Goal: Task Accomplishment & Management: Use online tool/utility

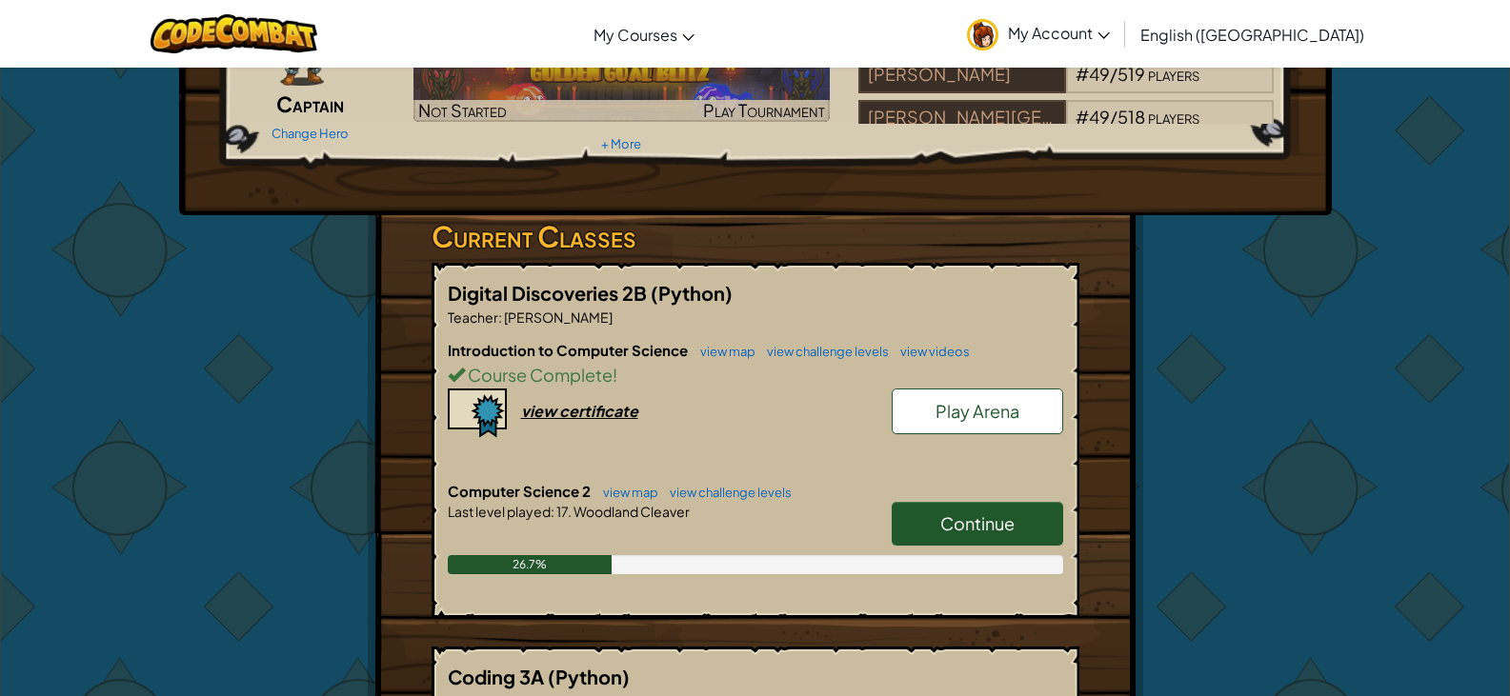
scroll to position [286, 0]
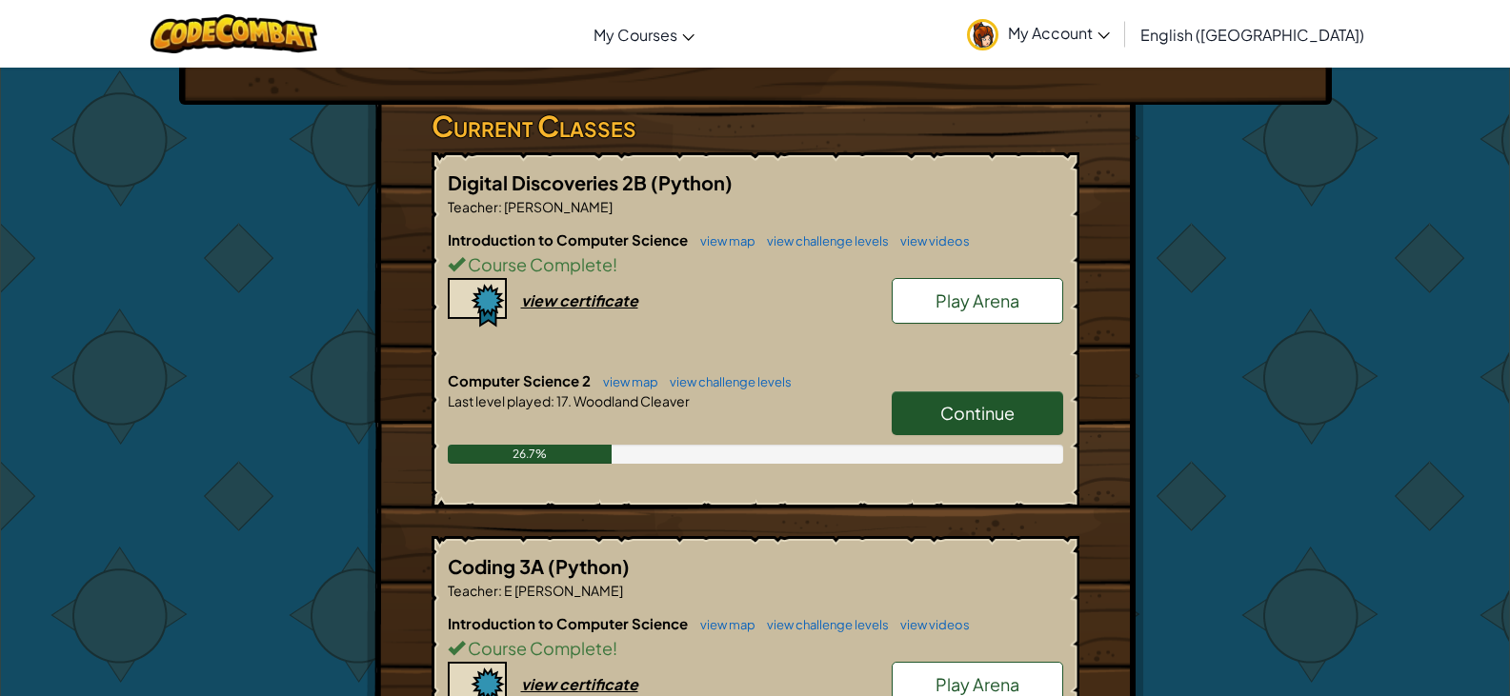
click at [1032, 419] on link "Continue" at bounding box center [977, 414] width 171 height 44
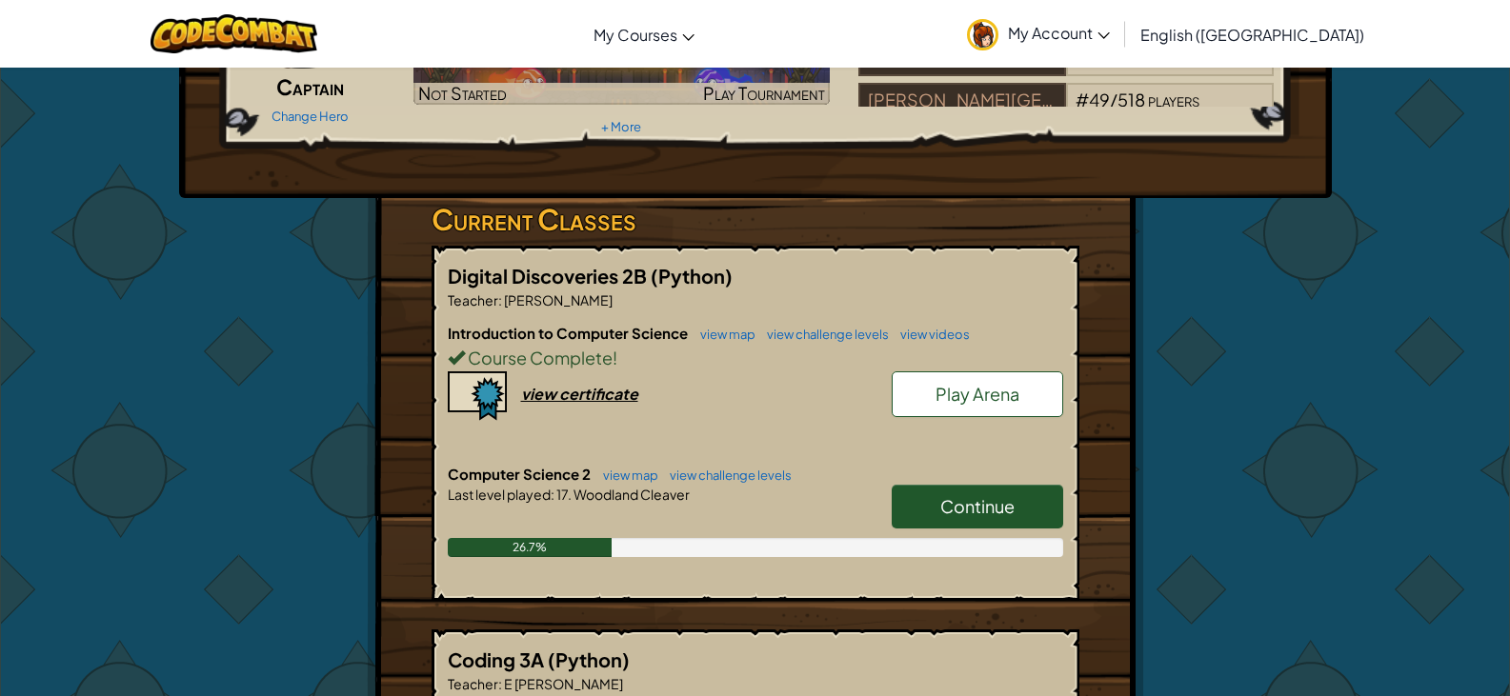
scroll to position [191, 0]
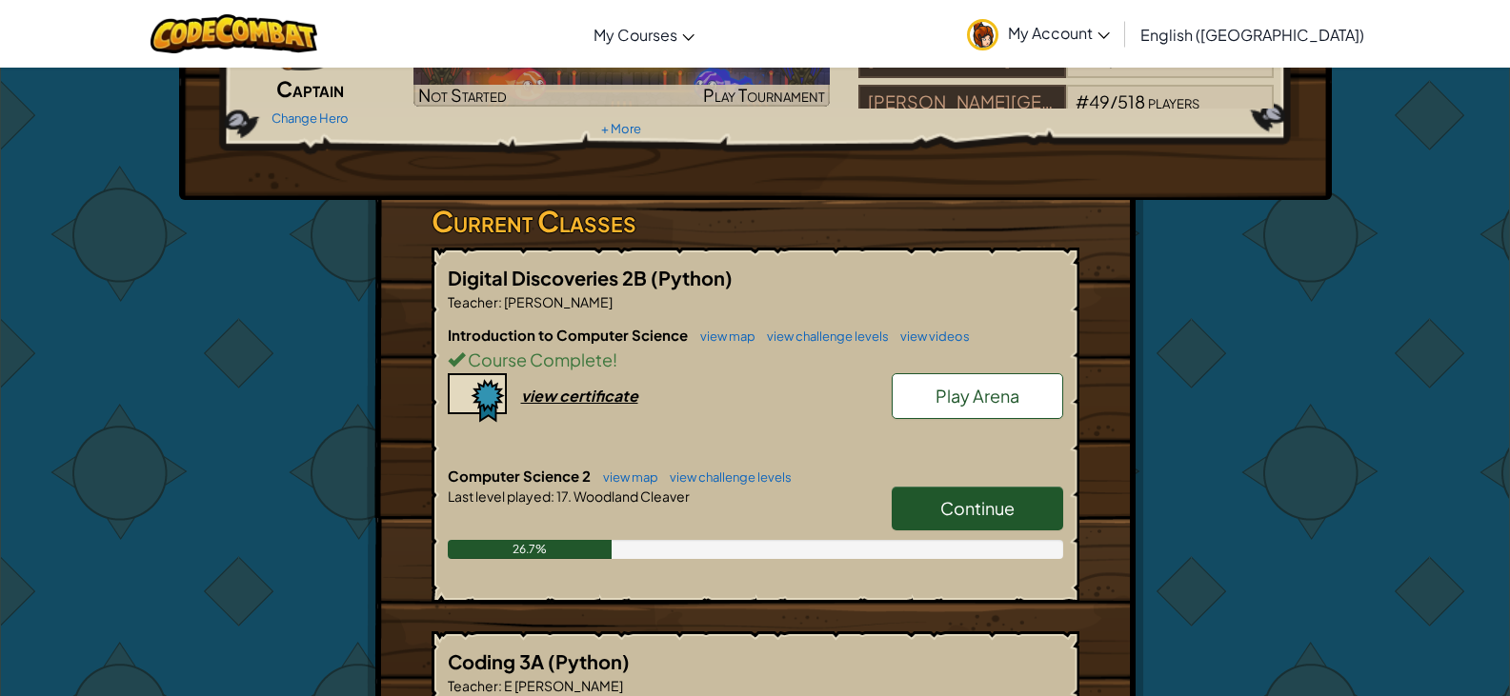
click at [1024, 502] on link "Continue" at bounding box center [977, 509] width 171 height 44
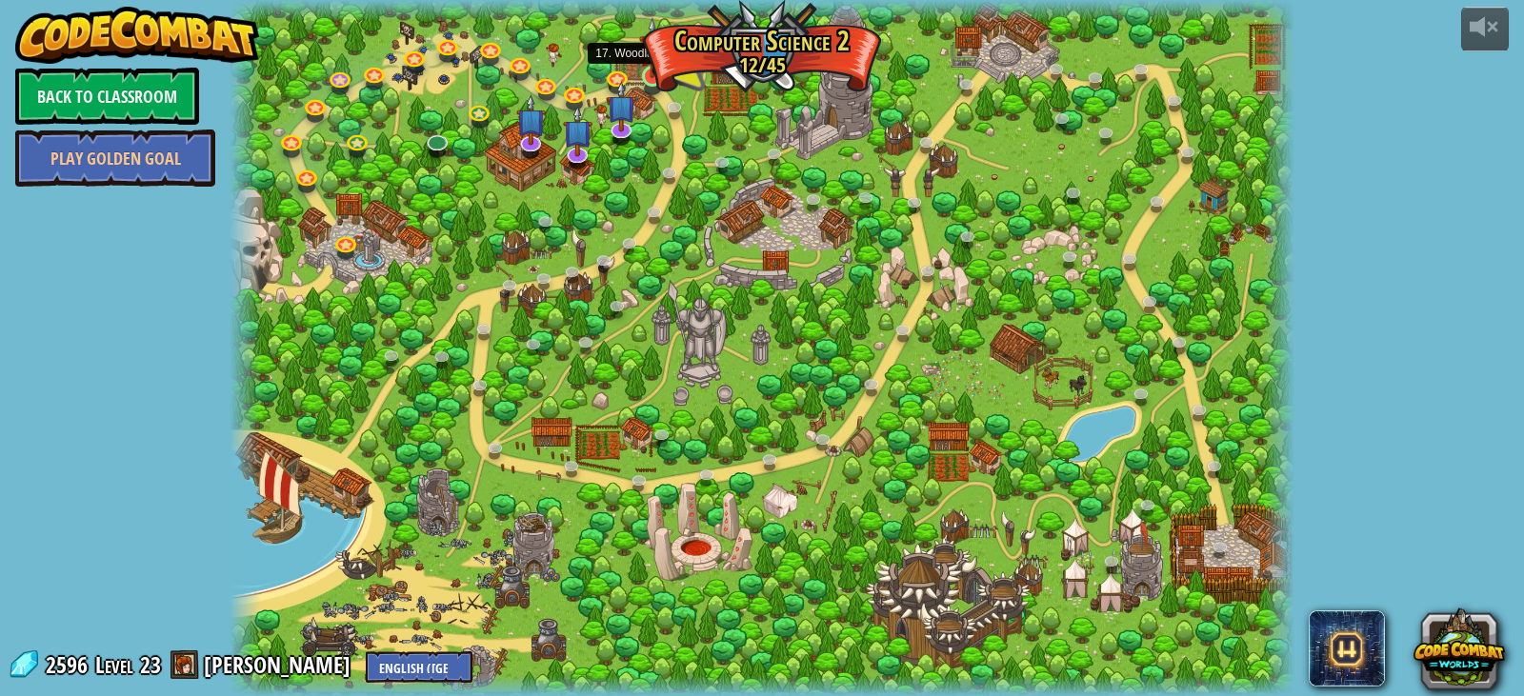
click at [659, 73] on img at bounding box center [652, 47] width 27 height 61
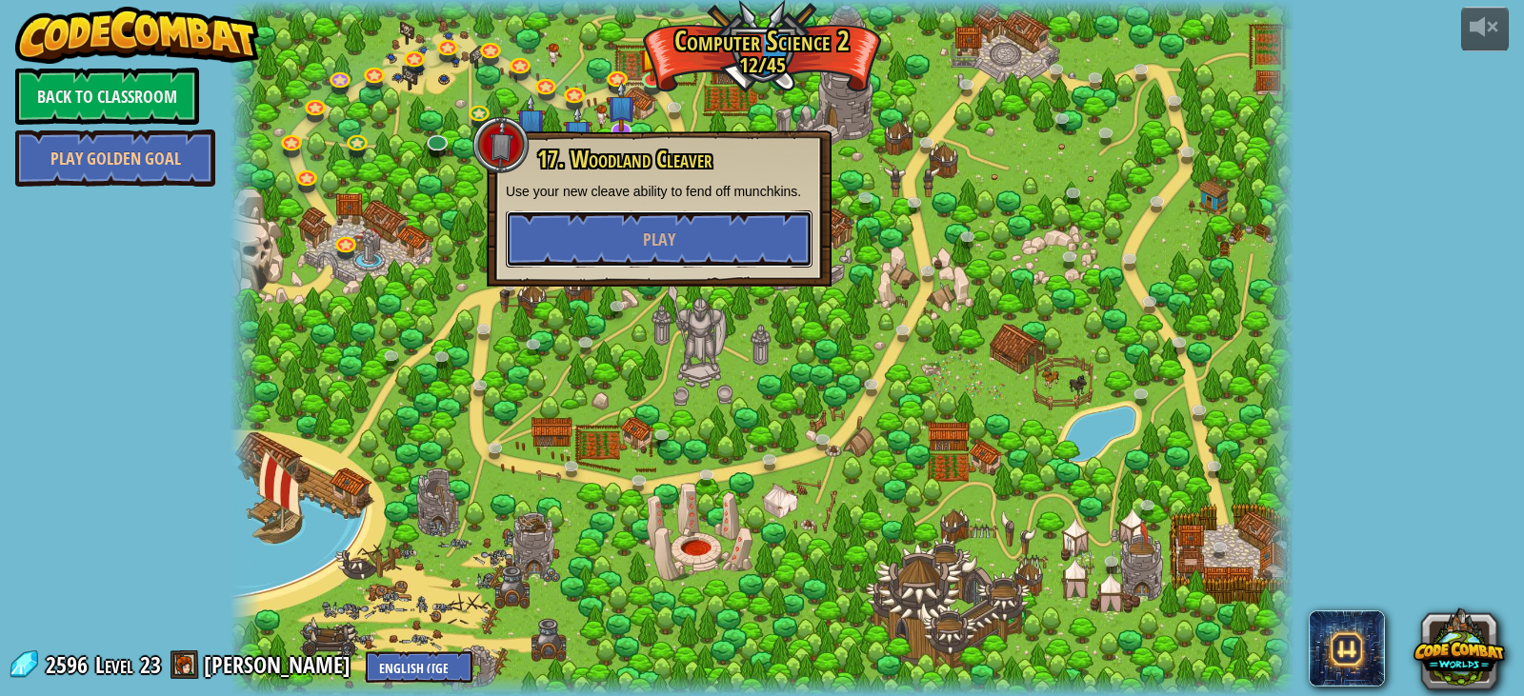
click at [664, 235] on span "Play" at bounding box center [659, 240] width 32 height 24
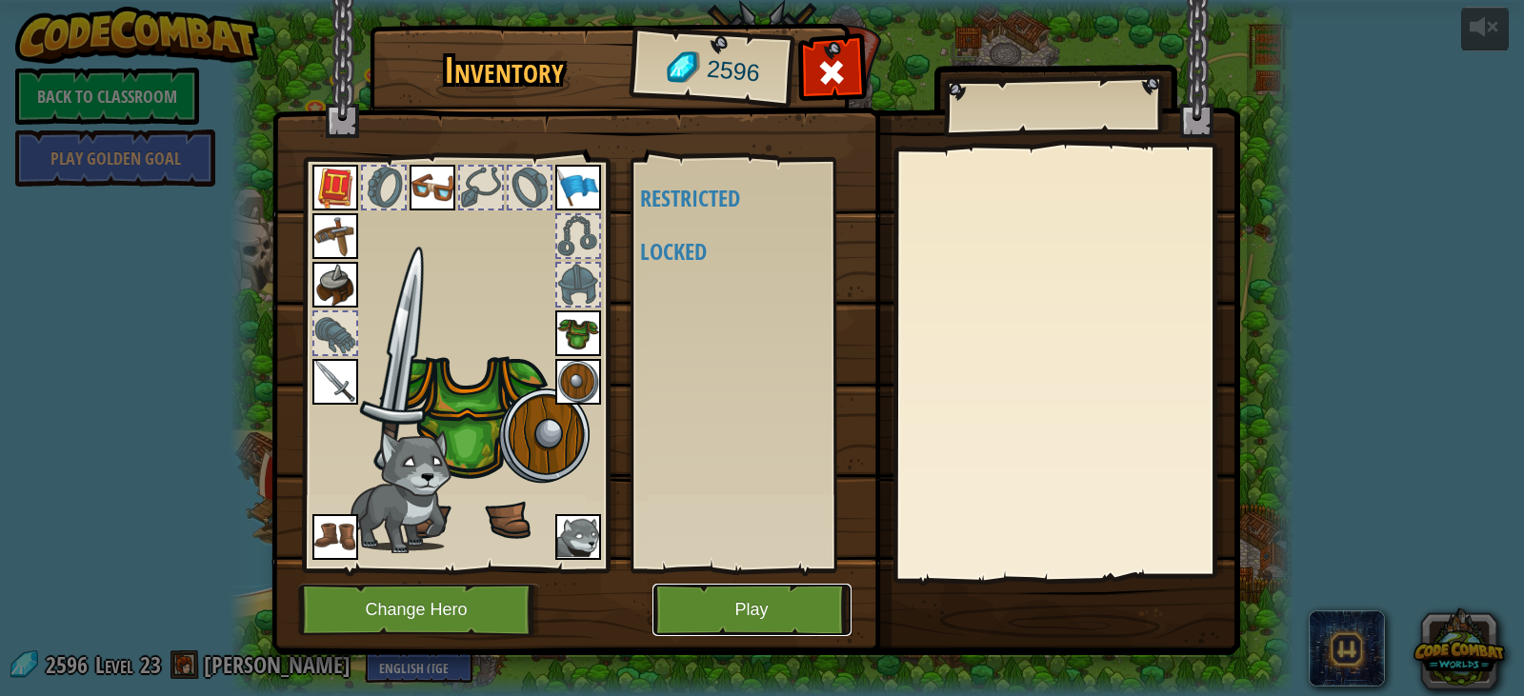
click at [792, 616] on button "Play" at bounding box center [752, 610] width 199 height 52
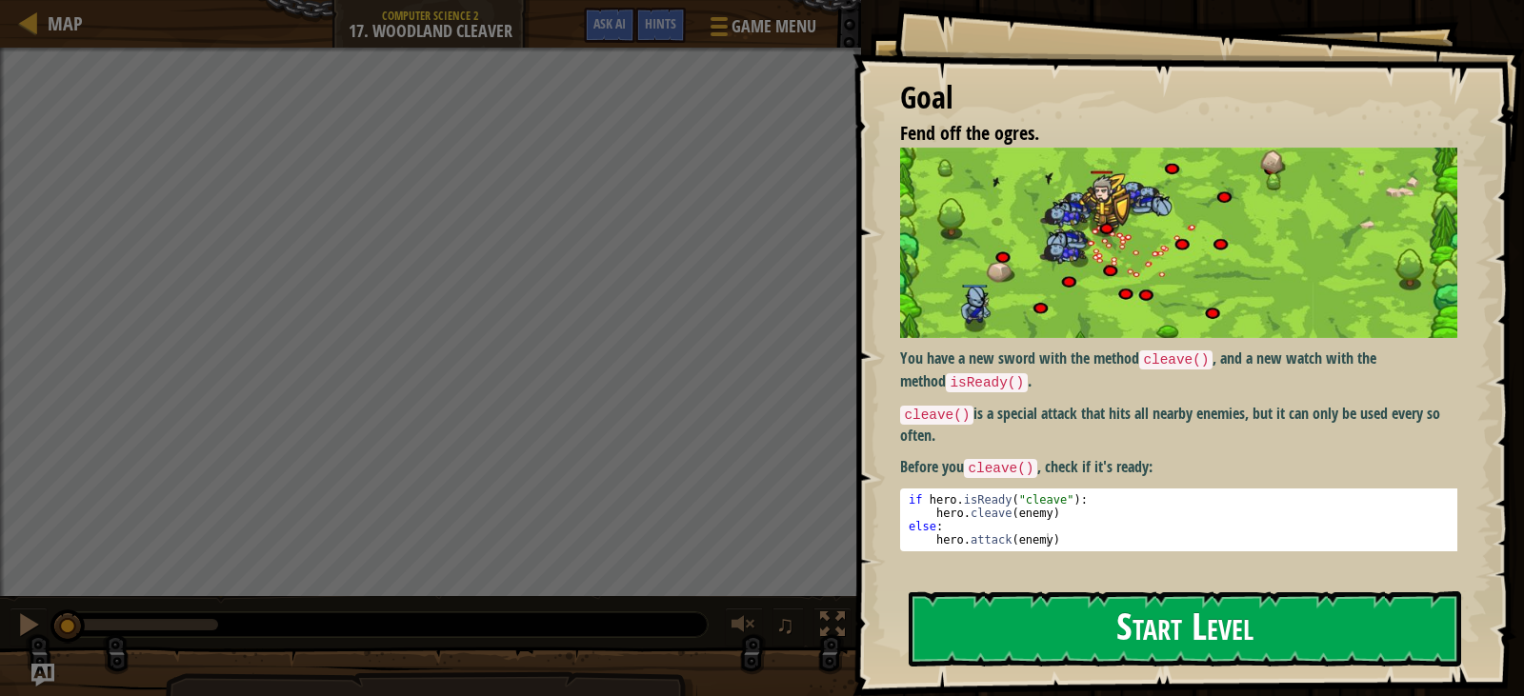
click at [1289, 633] on button "Start Level" at bounding box center [1185, 629] width 552 height 75
